Goal: Navigation & Orientation: Find specific page/section

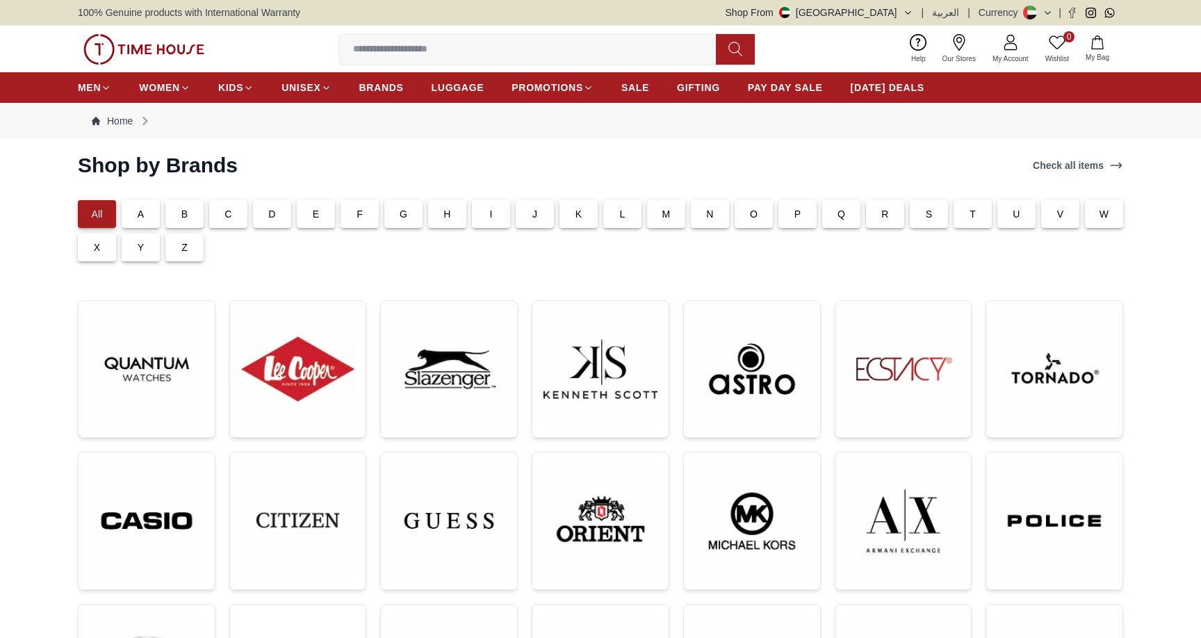
click at [227, 220] on p "C" at bounding box center [227, 214] width 7 height 14
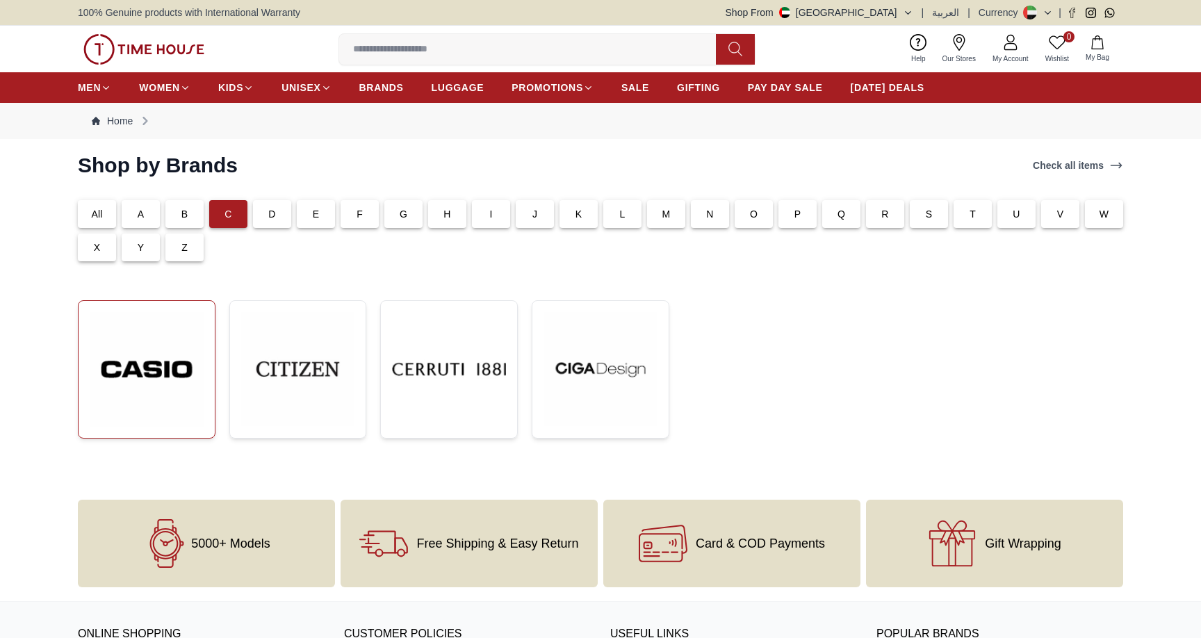
click at [167, 347] on img at bounding box center [147, 369] width 114 height 115
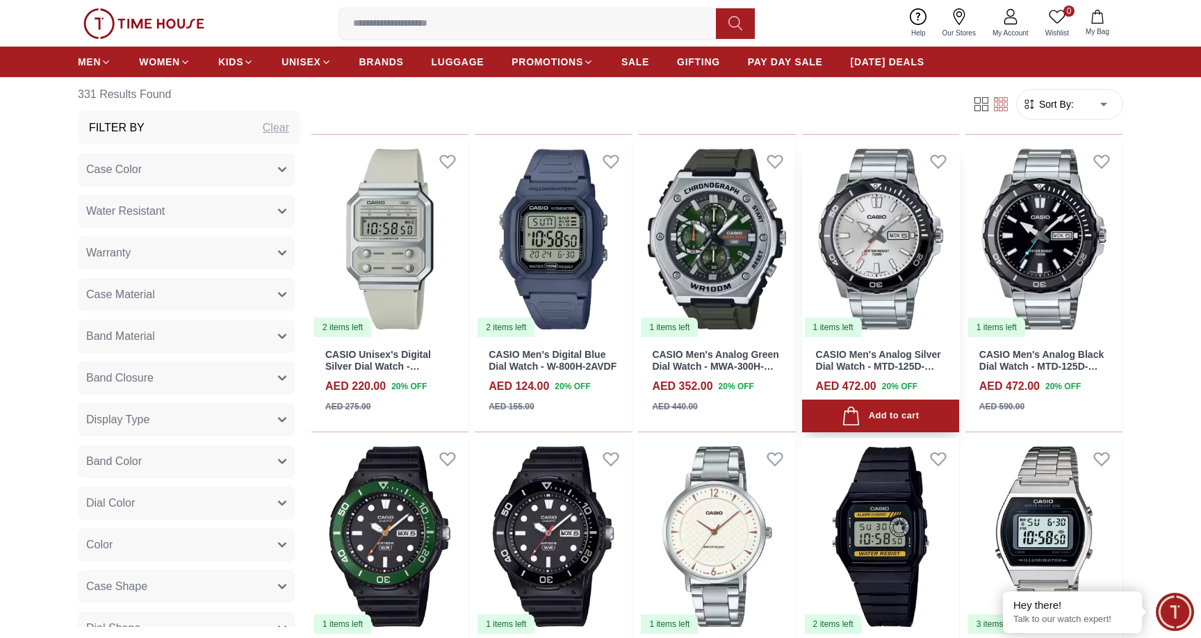
scroll to position [1375, 0]
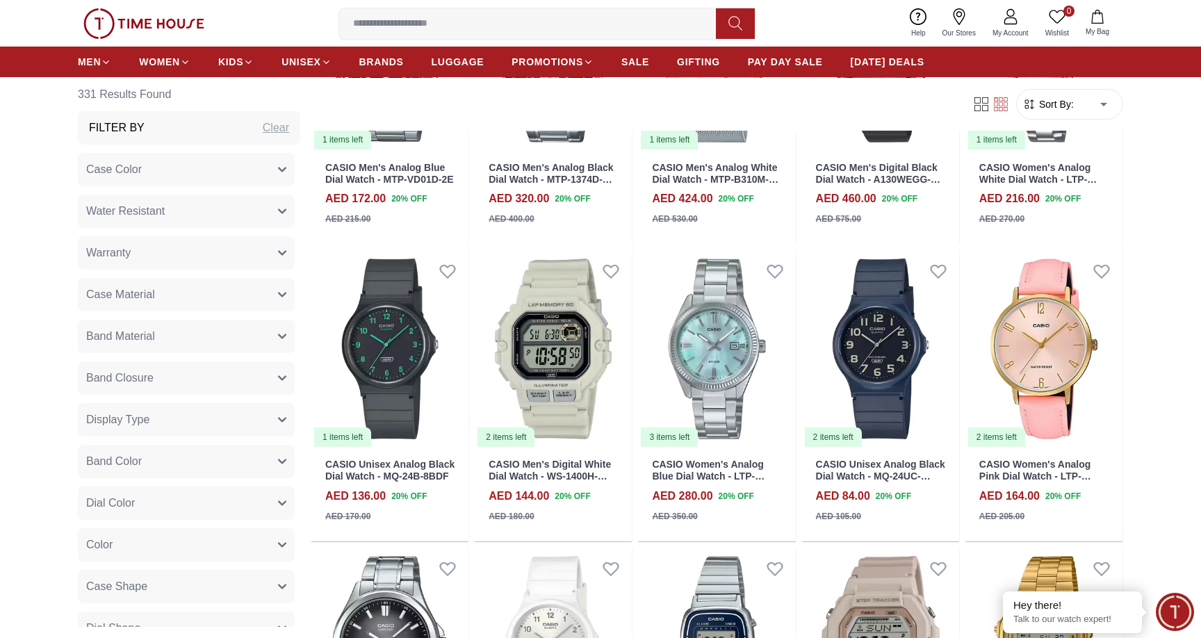
scroll to position [2092, 0]
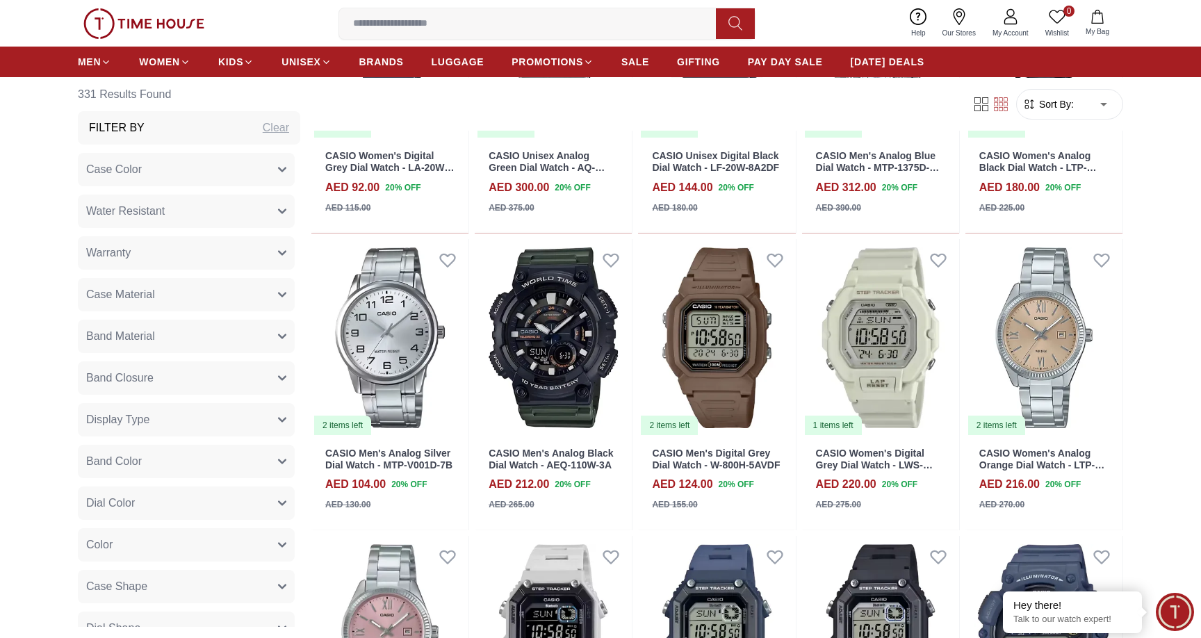
scroll to position [3022, 0]
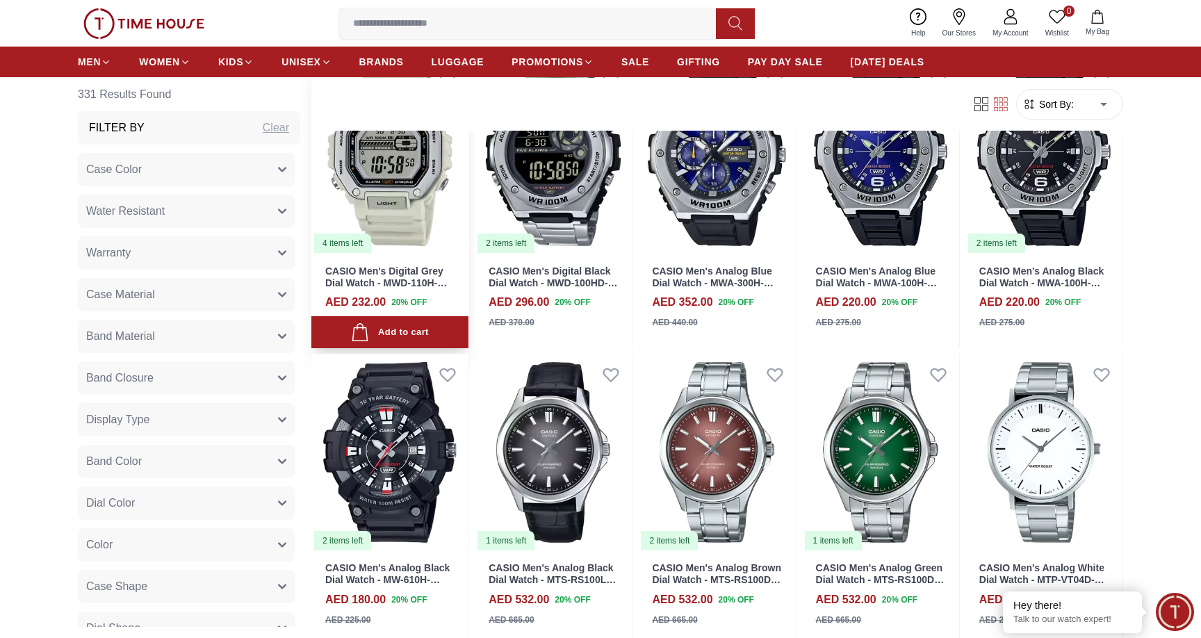
scroll to position [4376, 0]
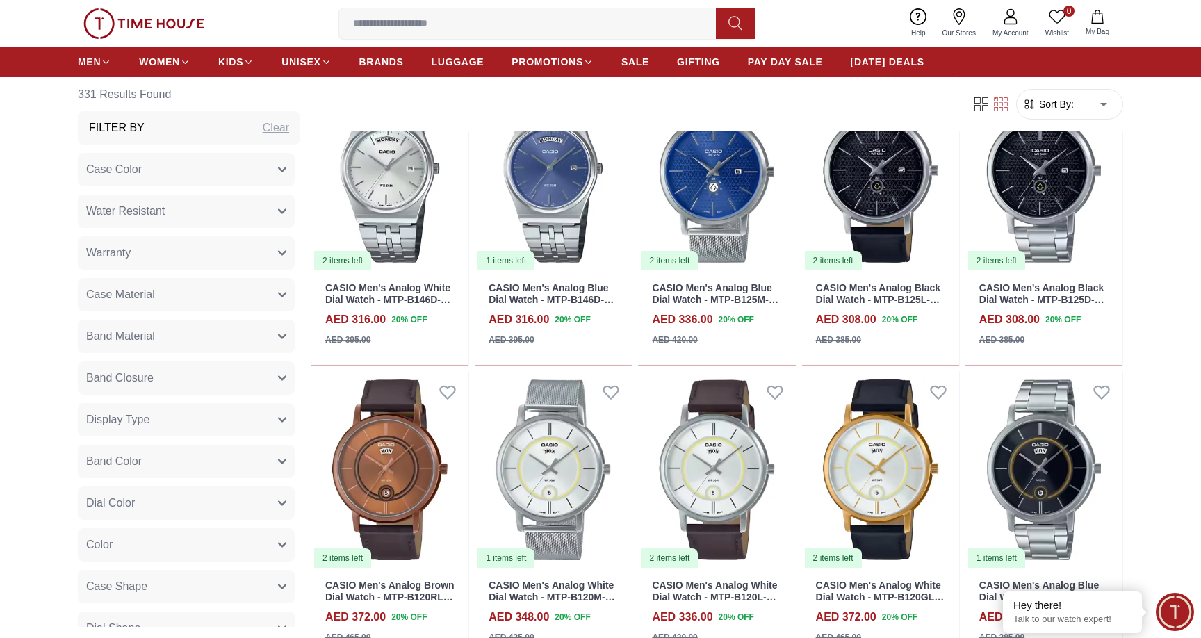
scroll to position [5751, 0]
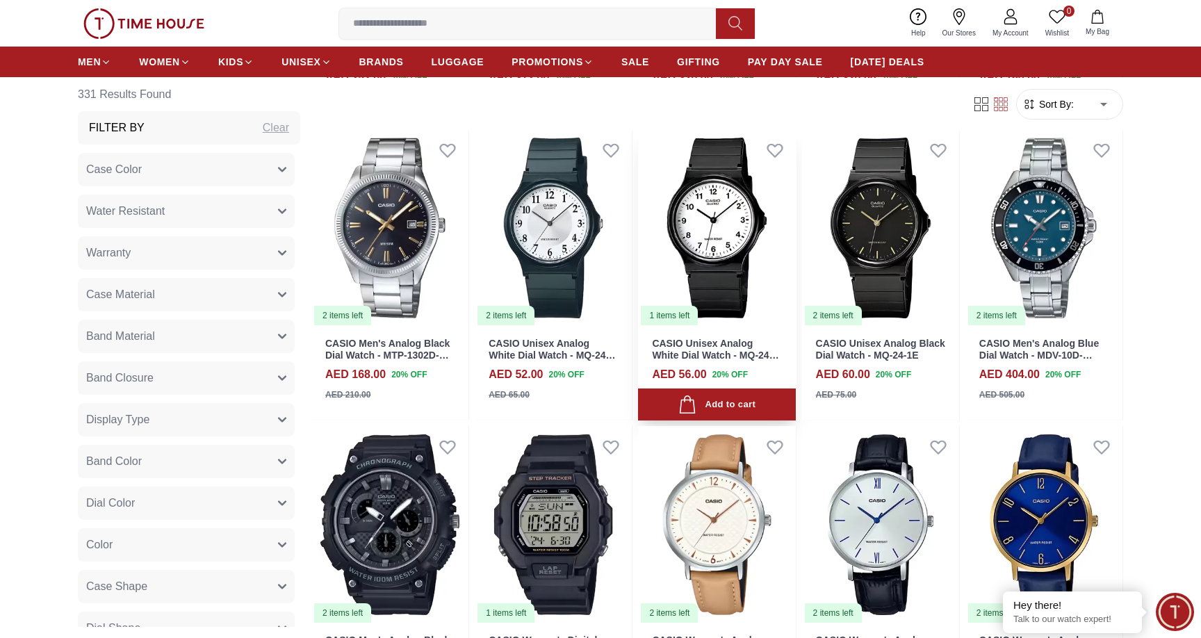
scroll to position [6854, 0]
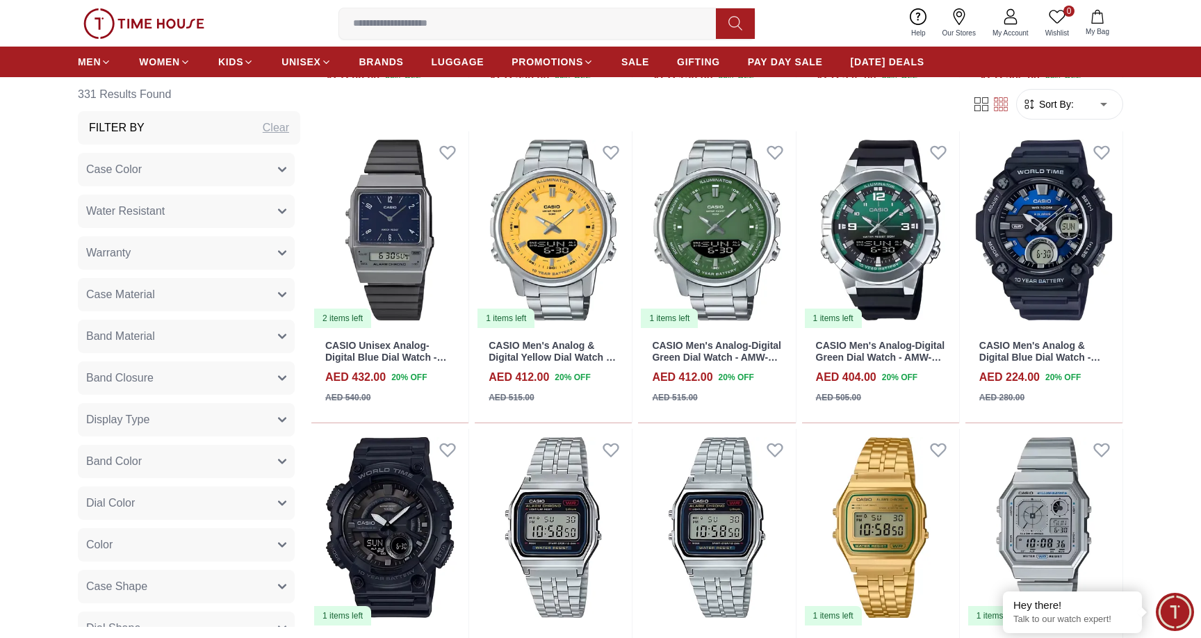
scroll to position [8064, 0]
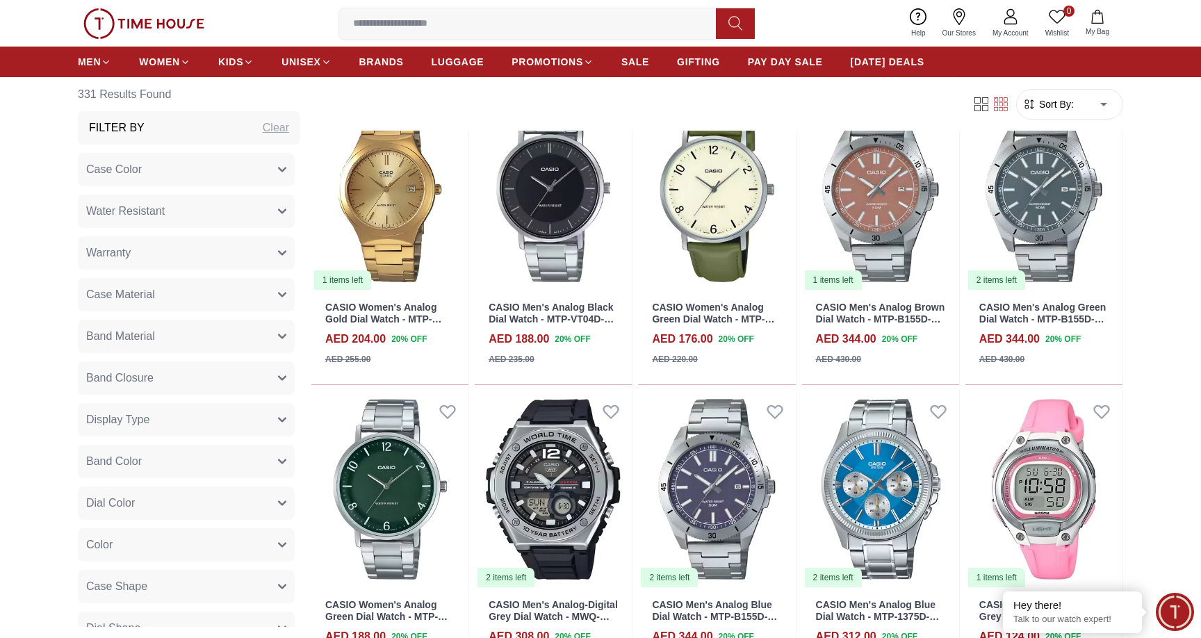
scroll to position [9389, 0]
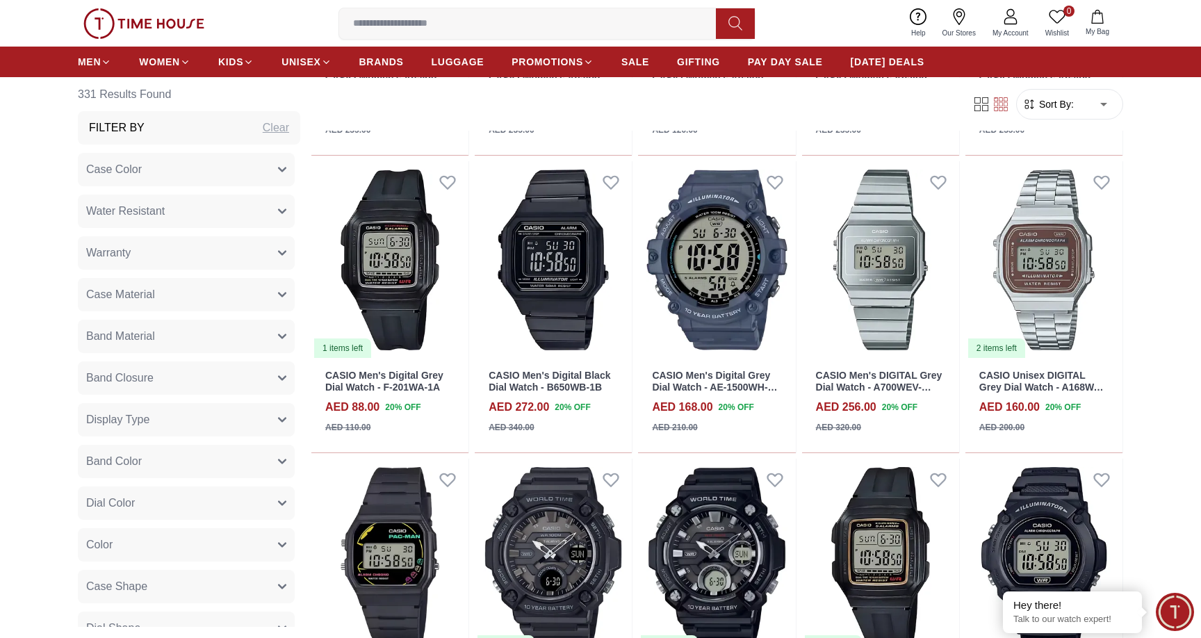
scroll to position [10776, 0]
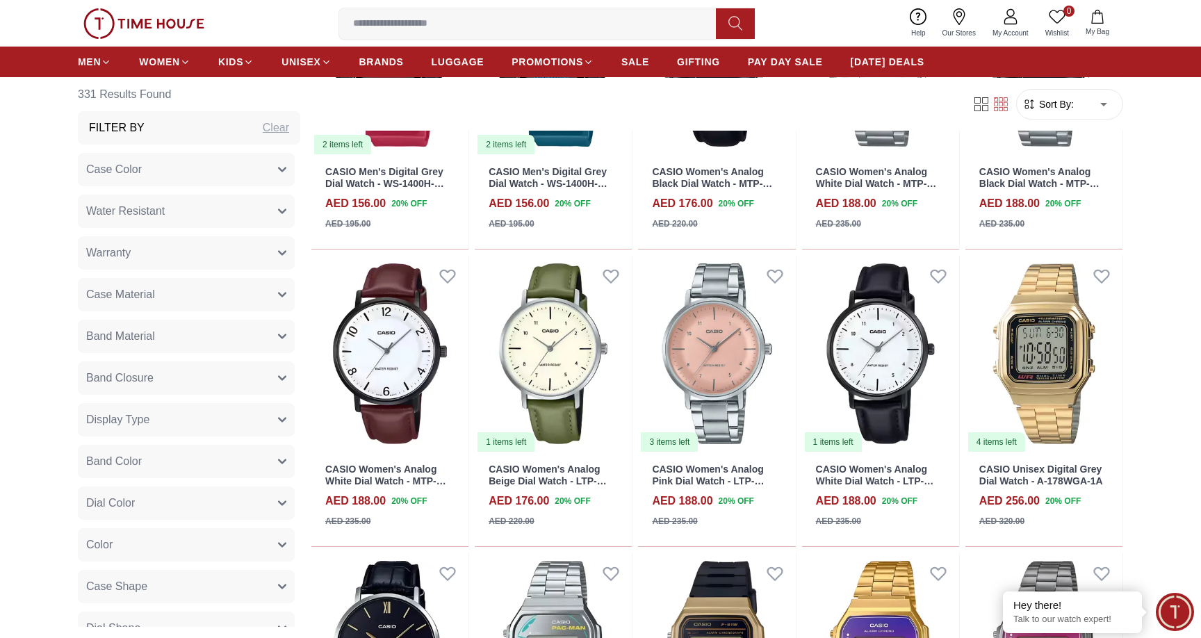
scroll to position [11992, 0]
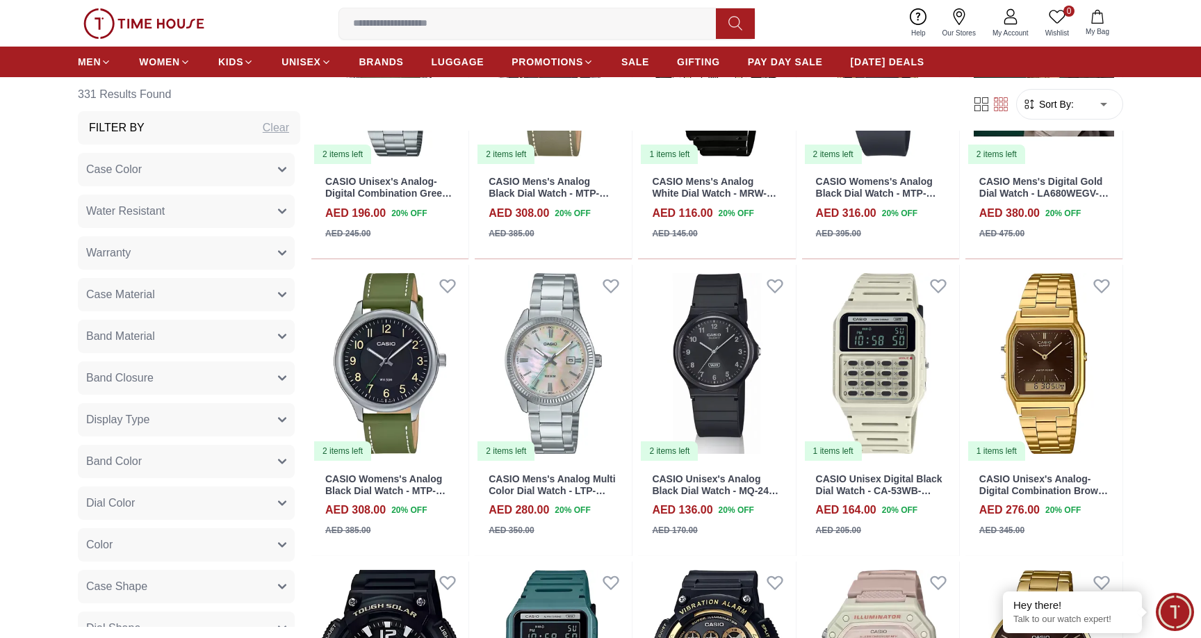
scroll to position [13040, 0]
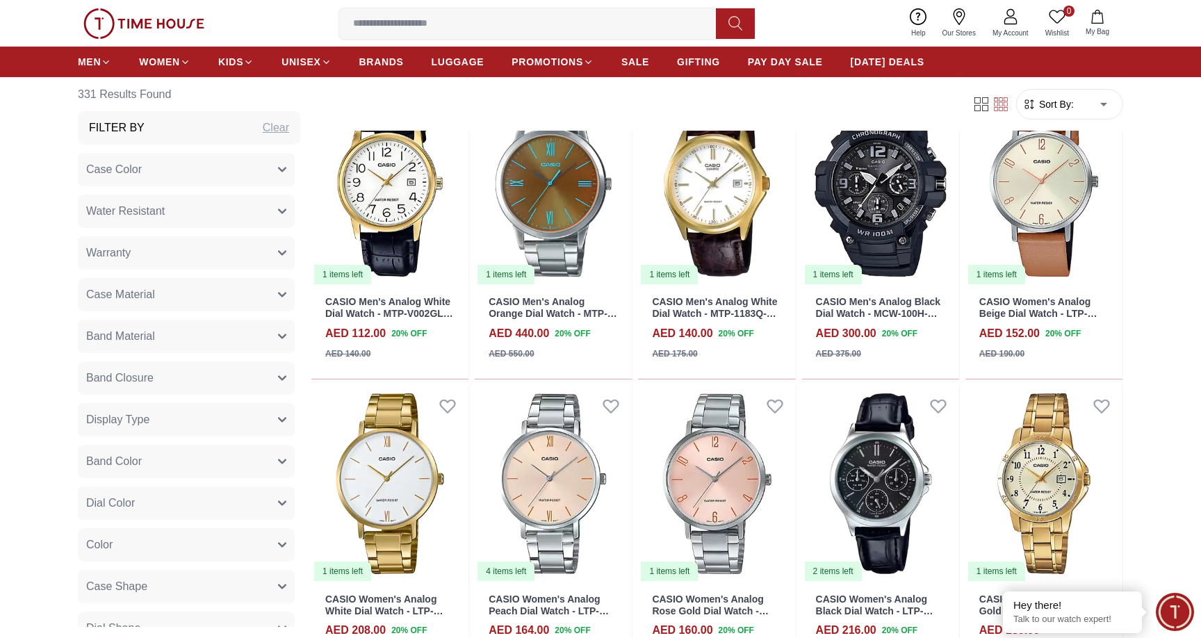
scroll to position [14257, 0]
